Goal: Find specific page/section: Find specific page/section

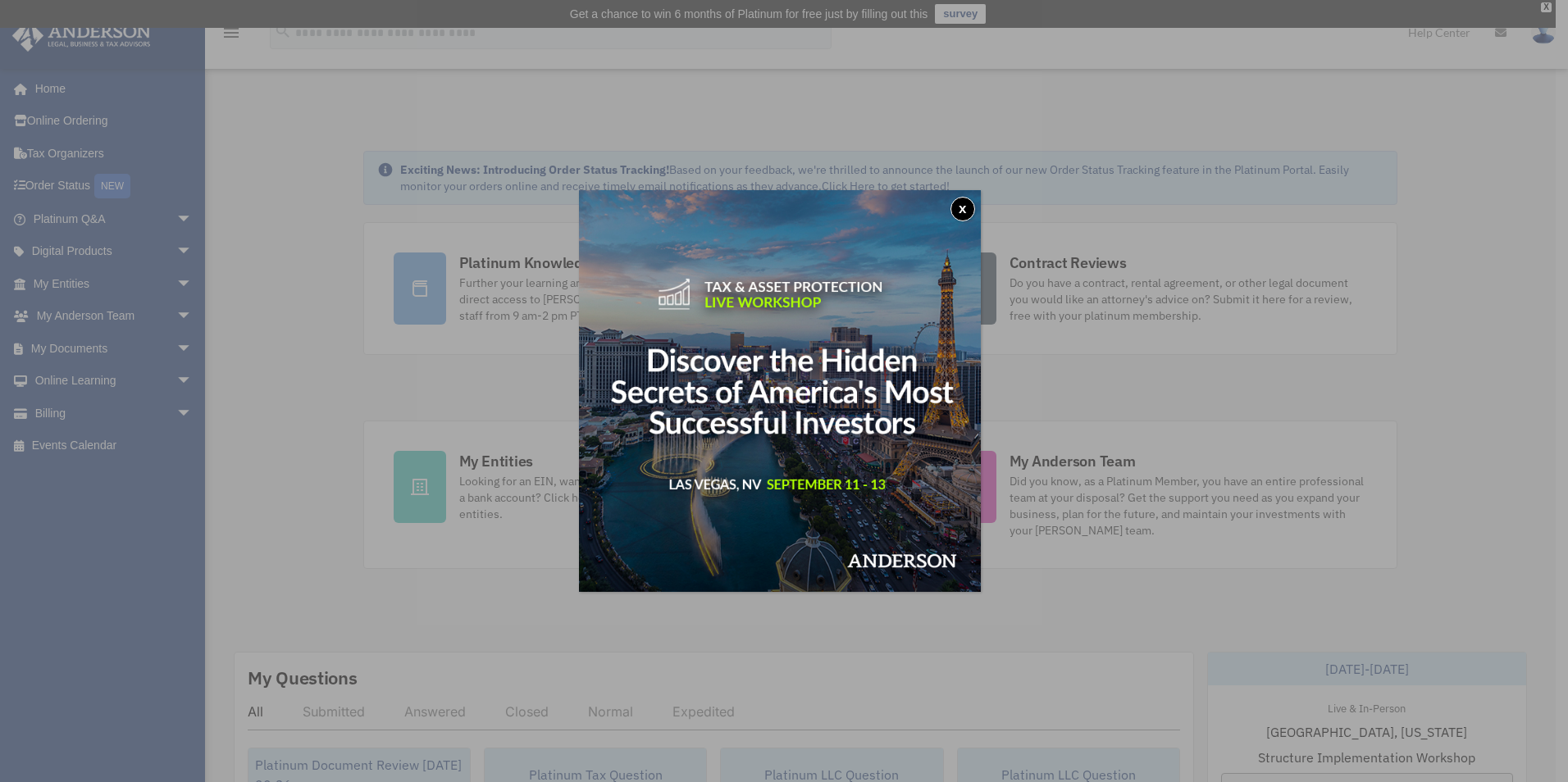
click at [963, 198] on button "x" at bounding box center [962, 209] width 25 height 25
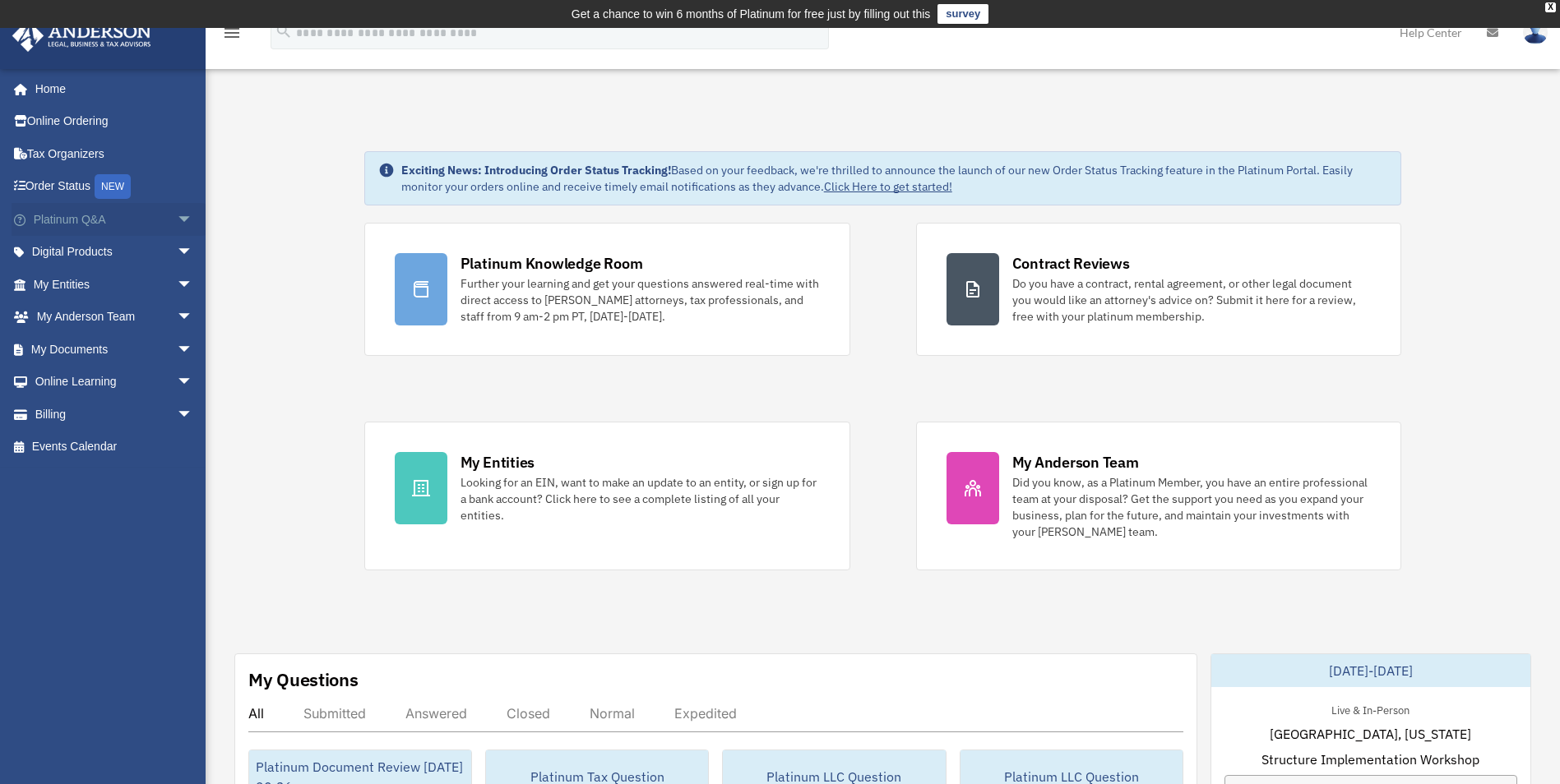
click at [177, 218] on span "arrow_drop_down" at bounding box center [193, 220] width 33 height 34
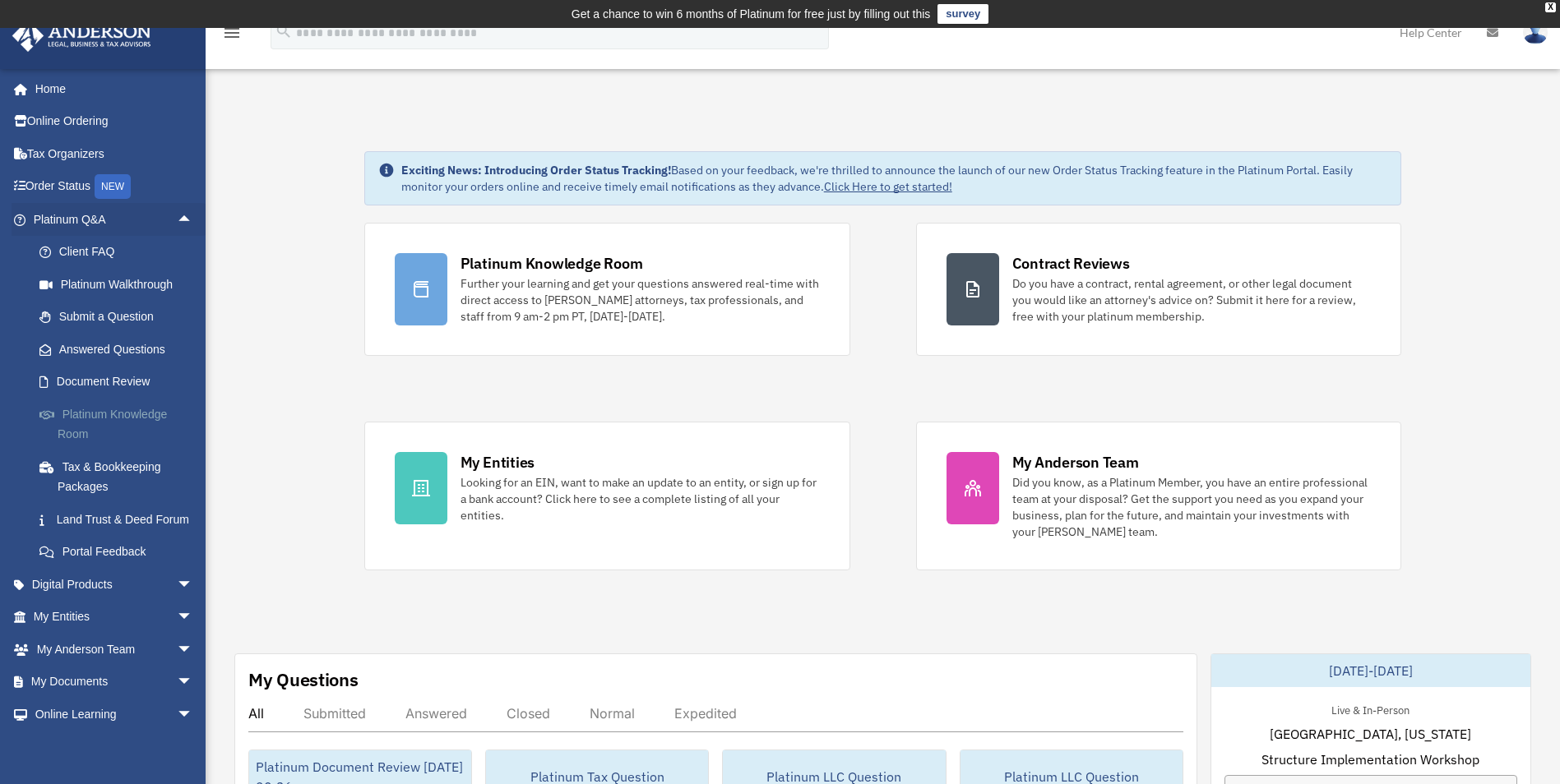
click at [135, 412] on link "Platinum Knowledge Room" at bounding box center [121, 424] width 195 height 53
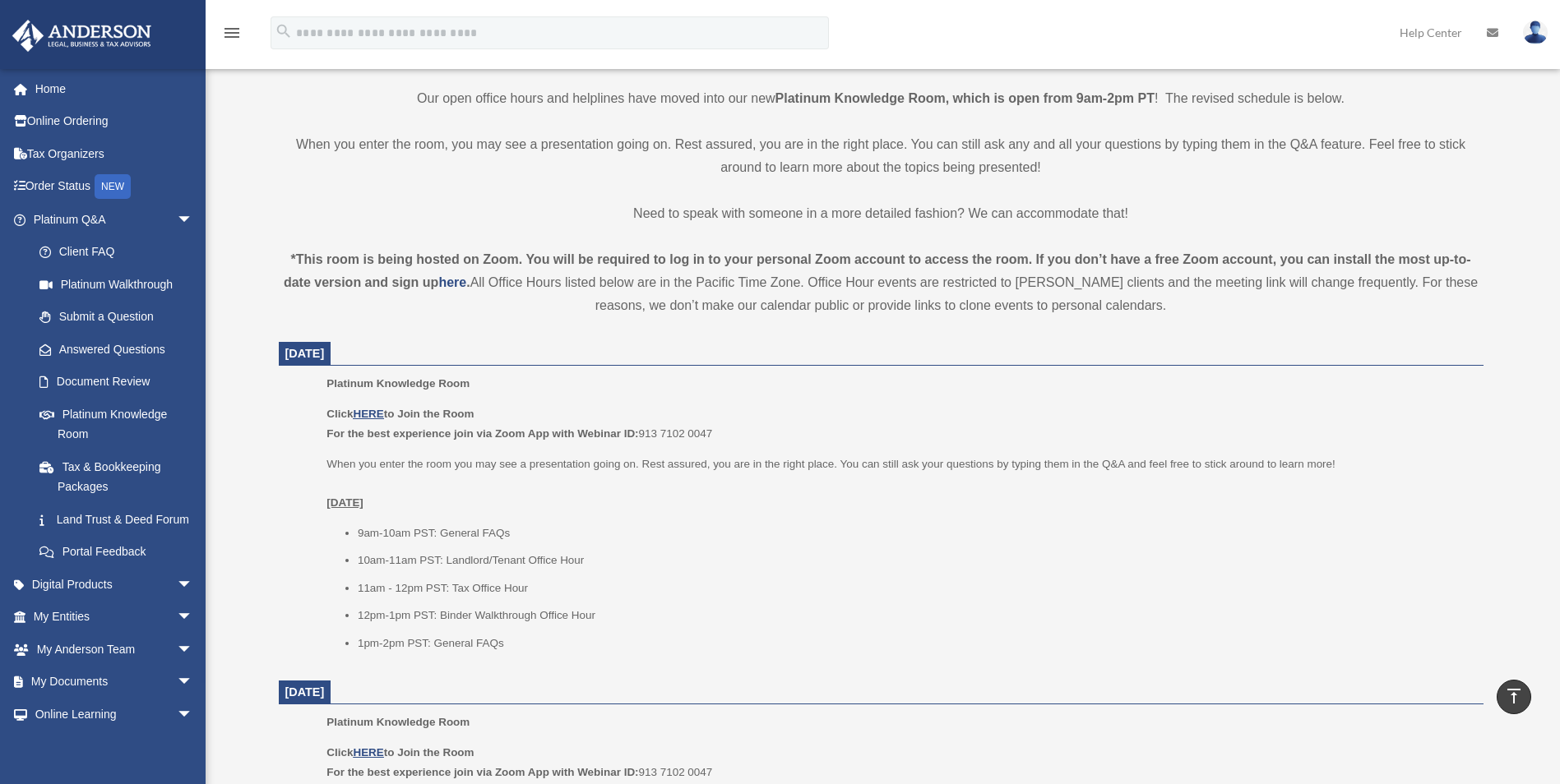
scroll to position [508, 0]
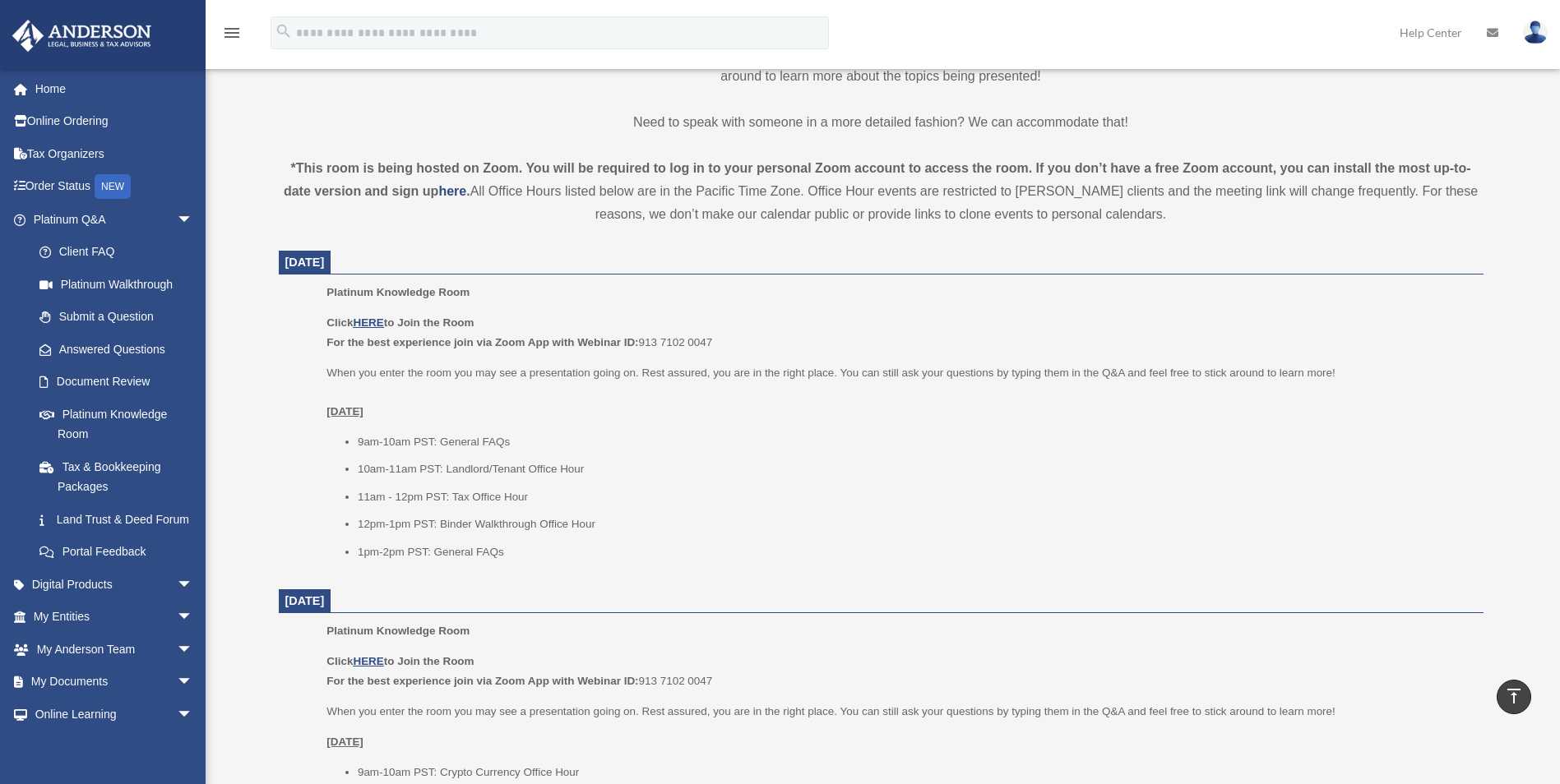
click at [363, 413] on u "Tuesday, August 26" at bounding box center [344, 411] width 37 height 12
click at [363, 412] on u "Tuesday, August 26" at bounding box center [344, 411] width 37 height 12
click at [357, 323] on u "HERE" at bounding box center [367, 322] width 31 height 12
click at [177, 635] on span "arrow_drop_down" at bounding box center [193, 617] width 33 height 34
click at [177, 635] on span "arrow_drop_up" at bounding box center [193, 617] width 33 height 34
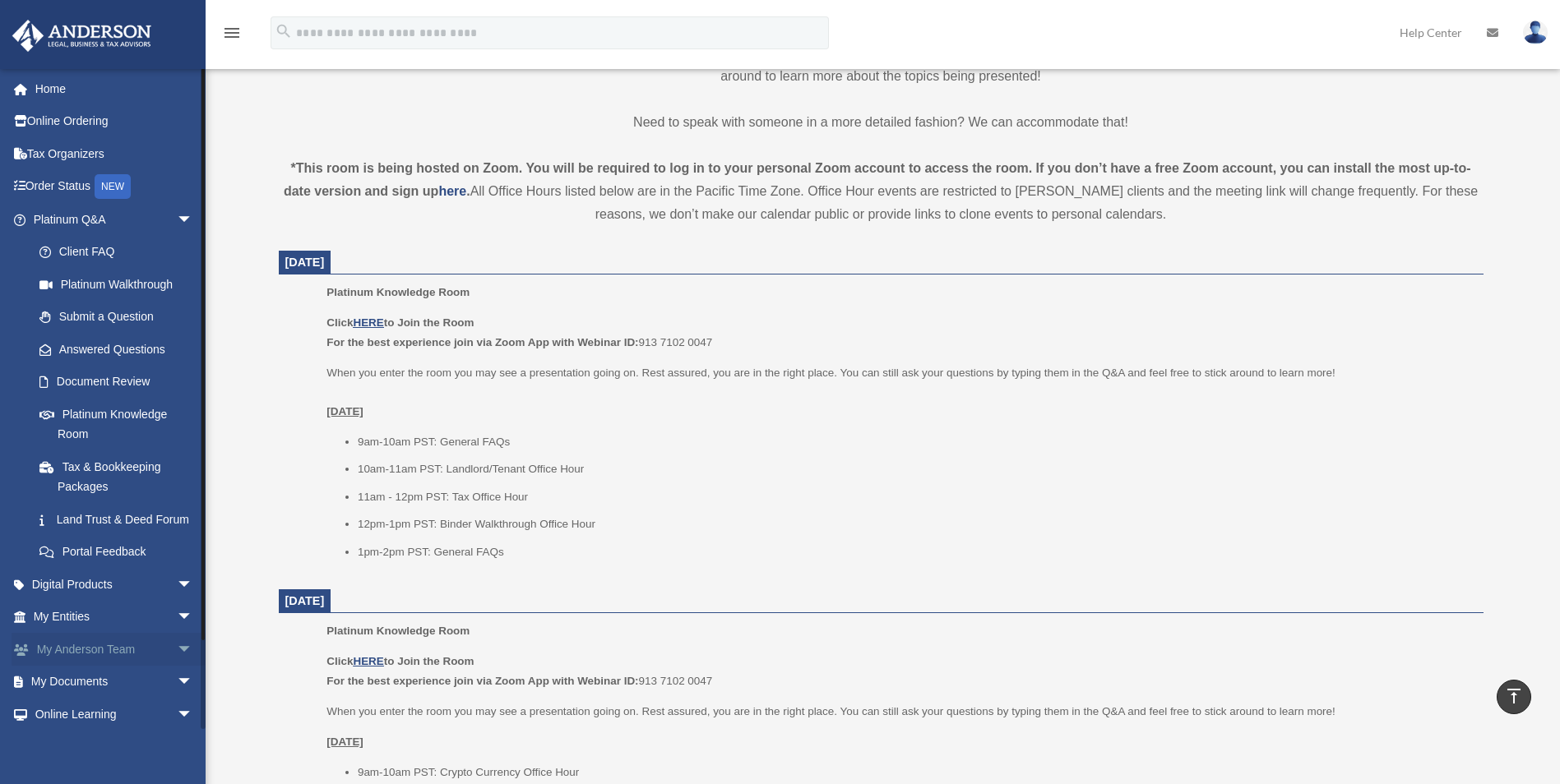
click at [123, 666] on link "My Anderson Team arrow_drop_down" at bounding box center [115, 649] width 206 height 33
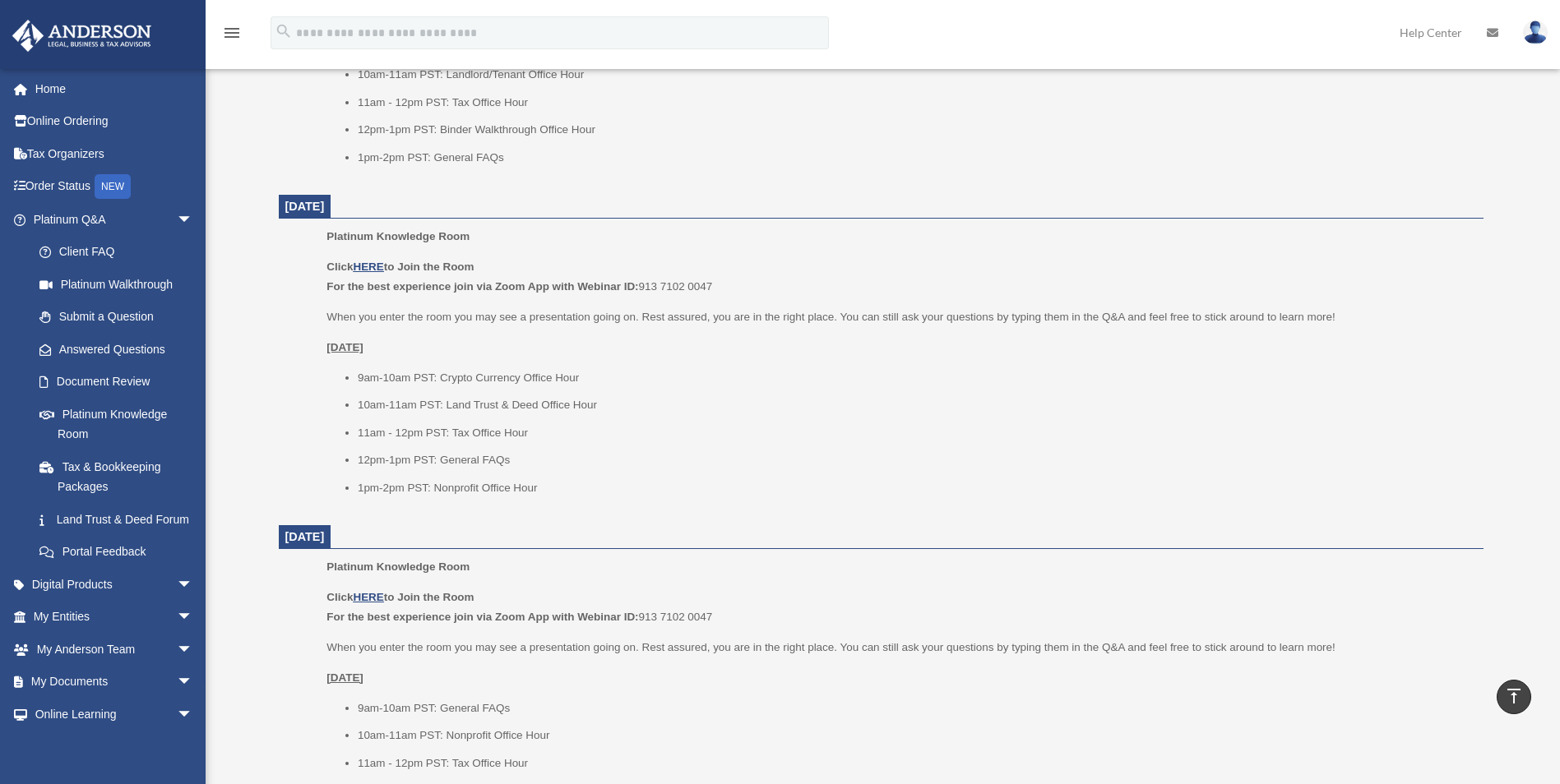
scroll to position [919, 0]
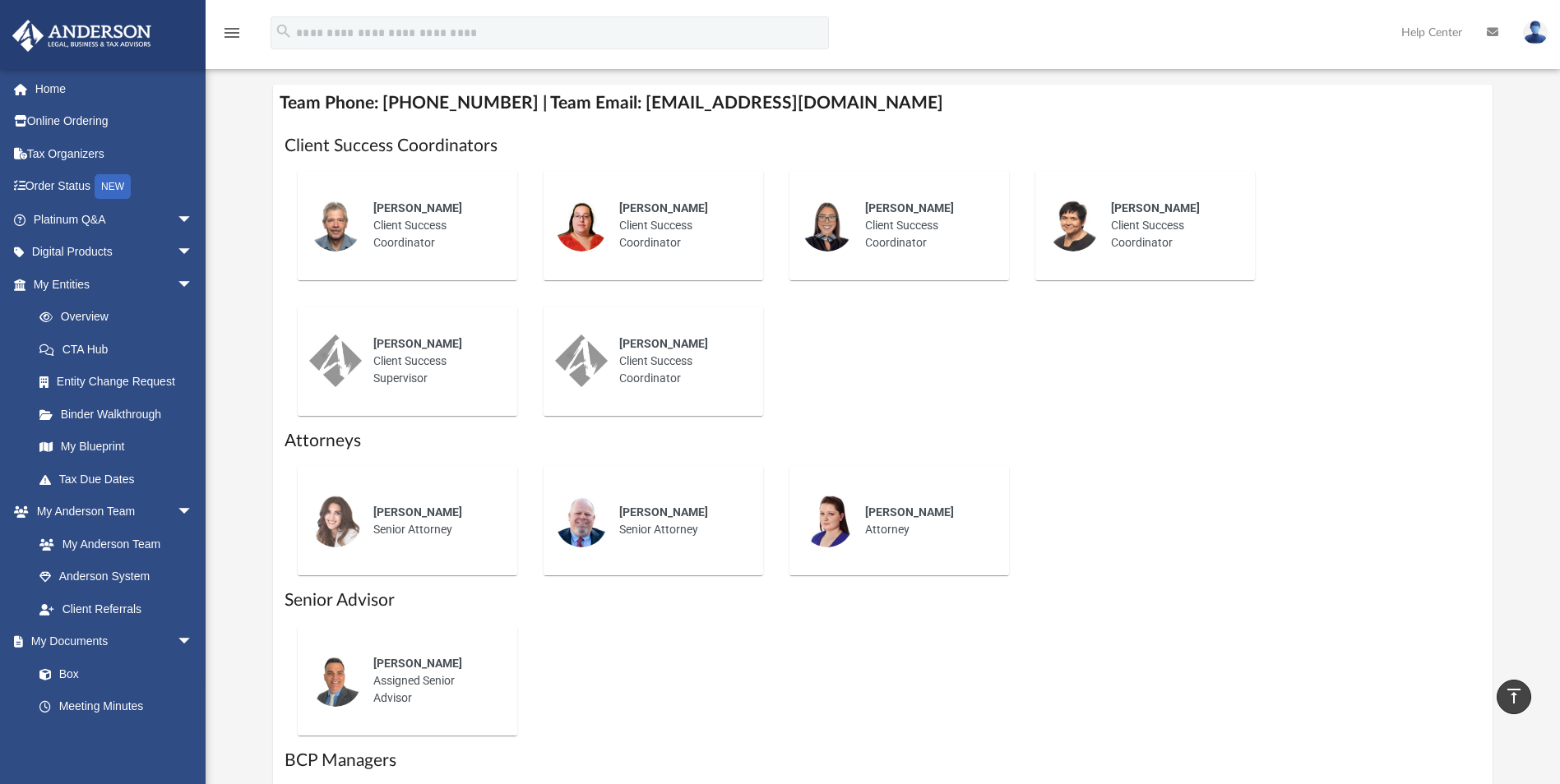
scroll to position [624, 0]
